Goal: Navigation & Orientation: Find specific page/section

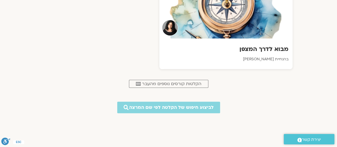
scroll to position [266, 0]
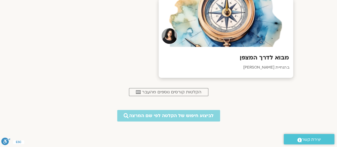
click at [247, 42] on div at bounding box center [225, 22] width 134 height 48
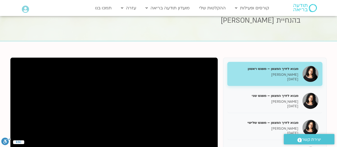
scroll to position [27, 0]
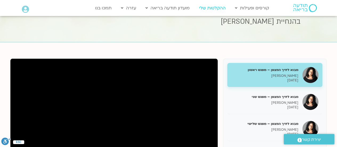
click at [211, 7] on link "ההקלטות שלי" at bounding box center [212, 8] width 32 height 10
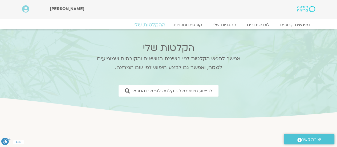
click at [145, 23] on link "ההקלטות שלי" at bounding box center [149, 25] width 45 height 6
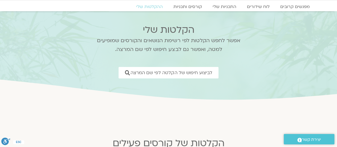
scroll to position [27, 0]
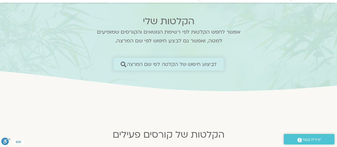
click at [124, 62] on icon at bounding box center [124, 64] width 6 height 6
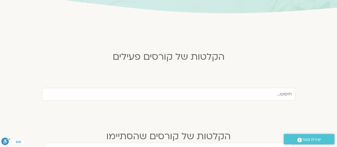
scroll to position [106, 0]
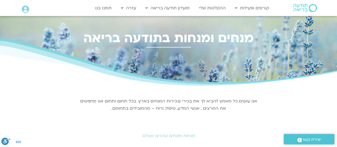
click at [311, 8] on img at bounding box center [304, 8] width 23 height 8
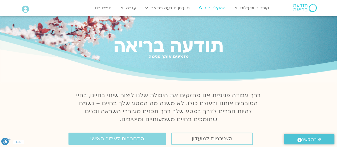
click at [208, 6] on link "ההקלטות שלי" at bounding box center [212, 8] width 32 height 10
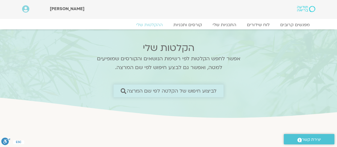
click at [126, 91] on icon at bounding box center [124, 91] width 6 height 6
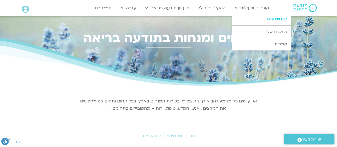
click at [271, 18] on link "לוח שידורים" at bounding box center [261, 19] width 59 height 12
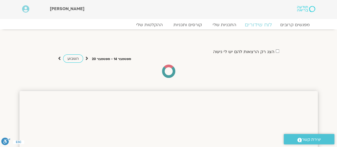
click at [257, 23] on link "לוח שידורים" at bounding box center [258, 25] width 40 height 6
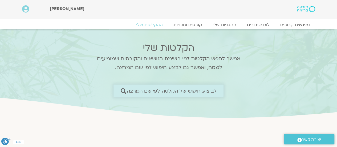
click at [154, 90] on span "לביצוע חיפוש של הקלטה לפי שם המרצה" at bounding box center [172, 91] width 90 height 6
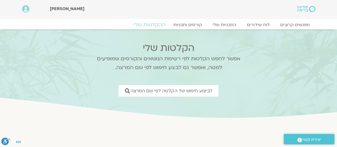
click at [150, 22] on link "ההקלטות שלי" at bounding box center [149, 25] width 45 height 6
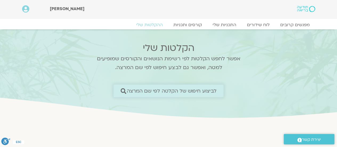
click at [125, 87] on link "לביצוע חיפוש של הקלטה לפי שם המרצה" at bounding box center [169, 90] width 110 height 13
click at [122, 89] on icon at bounding box center [124, 91] width 6 height 6
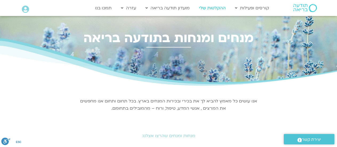
click at [213, 6] on link "ההקלטות שלי" at bounding box center [212, 8] width 32 height 10
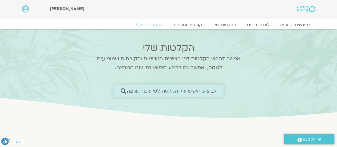
click at [168, 88] on span "לביצוע חיפוש של הקלטה לפי שם המרצה" at bounding box center [172, 91] width 90 height 6
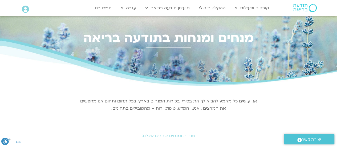
drag, startPoint x: 0, startPoint y: 0, endPoint x: 297, endPoint y: 138, distance: 327.5
click at [297, 138] on icon ".st0{fill:#FFFFFF;}" at bounding box center [299, 139] width 5 height 5
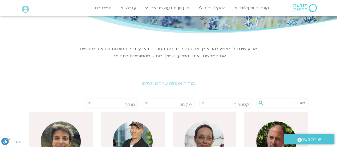
scroll to position [80, 0]
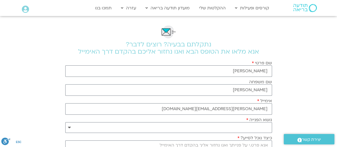
click at [180, 44] on h2 "נתקלתם בבעיה? רוצים לדבר? אנא מלאו את הטופס הבא ואנו נחזור אליכם בהקדם דרך האימ…" at bounding box center [168, 48] width 207 height 14
click at [275, 30] on link "התכניות שלי" at bounding box center [261, 32] width 59 height 12
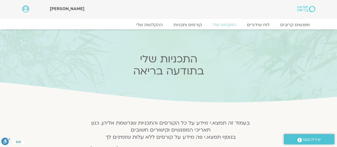
scroll to position [53, 0]
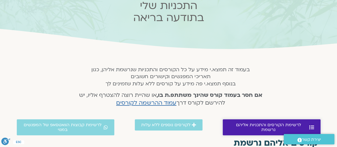
click at [310, 125] on icon at bounding box center [311, 127] width 5 height 5
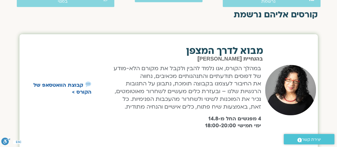
scroll to position [190, 0]
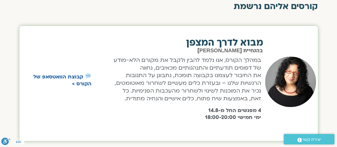
click at [87, 74] on img at bounding box center [88, 76] width 6 height 6
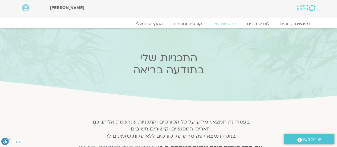
scroll to position [0, 0]
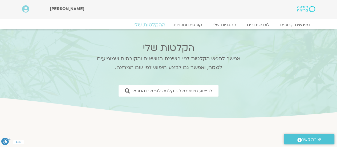
click at [145, 24] on link "ההקלטות שלי" at bounding box center [149, 25] width 45 height 6
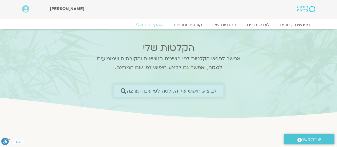
click at [201, 89] on span "לביצוע חיפוש של הקלטה לפי שם המרצה" at bounding box center [172, 91] width 90 height 6
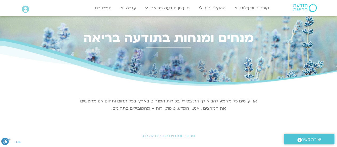
click at [301, 5] on img at bounding box center [304, 8] width 23 height 8
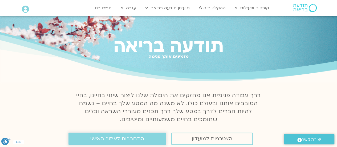
click at [122, 138] on span "התחברות לאיזור האישי" at bounding box center [117, 139] width 54 height 6
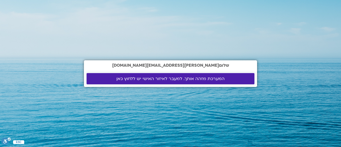
click at [158, 76] on span "המערכת מזהה אותך. למעבר לאיזור האישי יש ללחוץ כאן" at bounding box center [170, 78] width 108 height 5
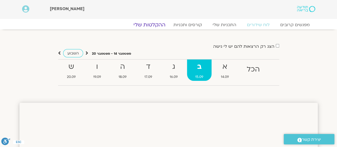
click at [147, 22] on link "ההקלטות שלי" at bounding box center [149, 25] width 45 height 6
click at [153, 24] on link "ההקלטות שלי" at bounding box center [149, 25] width 45 height 6
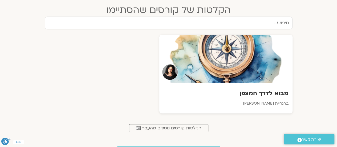
scroll to position [240, 0]
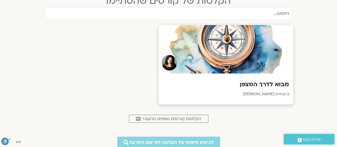
click at [239, 61] on div at bounding box center [225, 49] width 134 height 48
